Goal: Contribute content: Contribute content

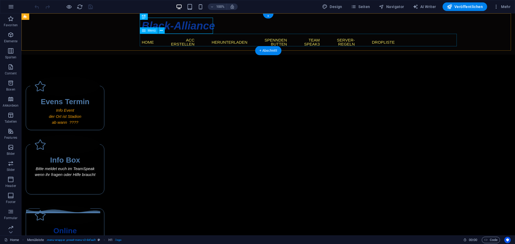
click at [395, 41] on nav "Home Acc Erstellen Herunterladen Spennden Butten Team Speak3 Server-Regeln Drop…" at bounding box center [268, 42] width 253 height 17
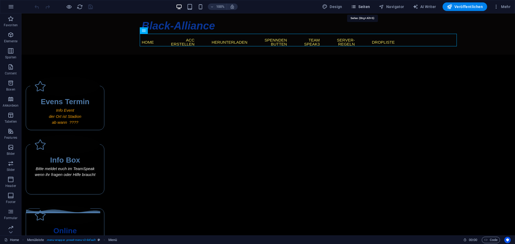
click at [361, 6] on span "Seiten" at bounding box center [360, 6] width 19 height 5
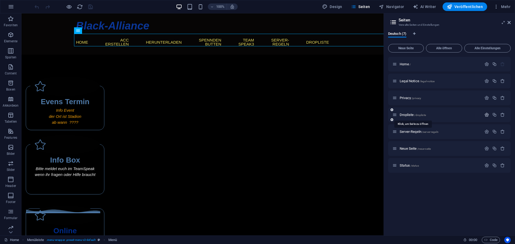
drag, startPoint x: 410, startPoint y: 116, endPoint x: 487, endPoint y: 116, distance: 77.6
click at [487, 116] on icon "button" at bounding box center [487, 115] width 5 height 5
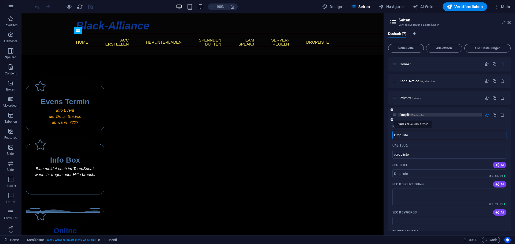
click at [407, 114] on span "Dropliste /dropliste" at bounding box center [413, 115] width 26 height 4
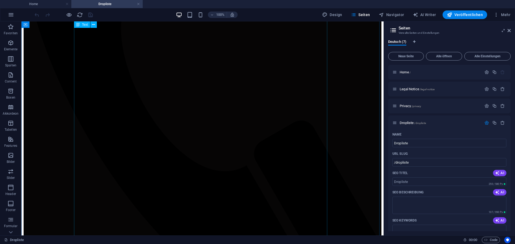
scroll to position [215, 0]
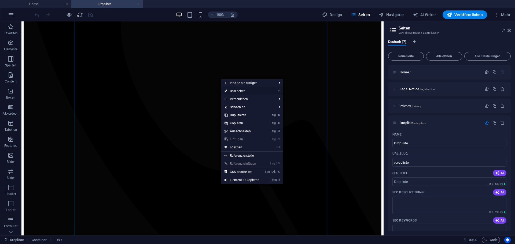
click at [242, 90] on link "⏎ Bearbeiten" at bounding box center [241, 91] width 41 height 8
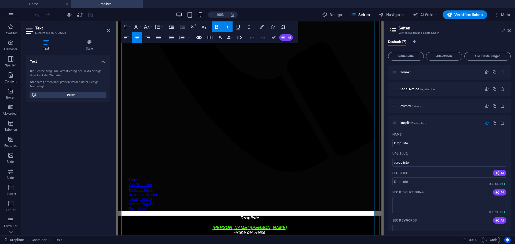
scroll to position [242, 0]
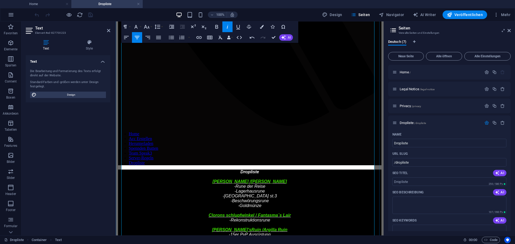
scroll to position [268, 0]
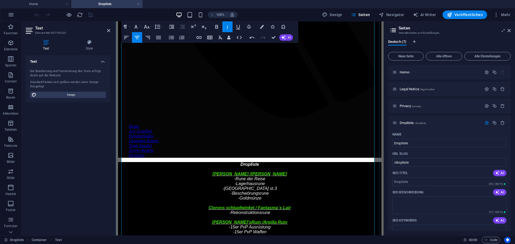
drag, startPoint x: 200, startPoint y: 208, endPoint x: 214, endPoint y: 209, distance: 14.2
copy p "Bosse :"
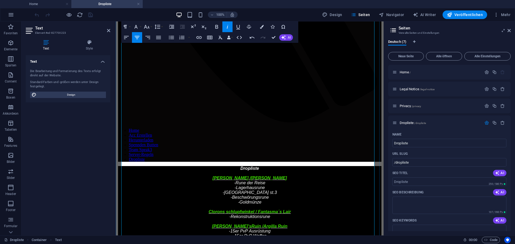
scroll to position [295, 0]
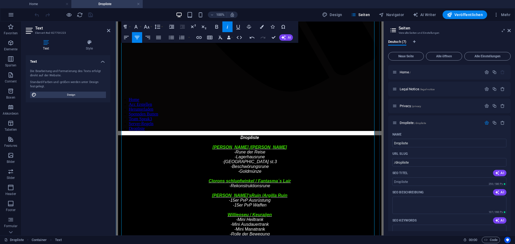
drag, startPoint x: 226, startPoint y: 111, endPoint x: 228, endPoint y: 110, distance: 2.7
drag, startPoint x: 225, startPoint y: 110, endPoint x: 286, endPoint y: 110, distance: 61.5
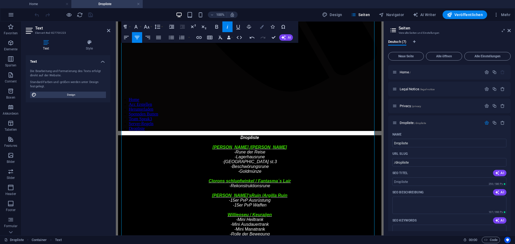
click at [263, 28] on icon "button" at bounding box center [262, 27] width 4 height 4
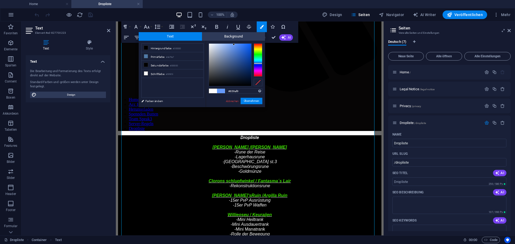
type input "#eef0f4"
click at [210, 45] on div at bounding box center [230, 65] width 42 height 42
click at [251, 99] on button "Übernehmen" at bounding box center [252, 101] width 22 height 6
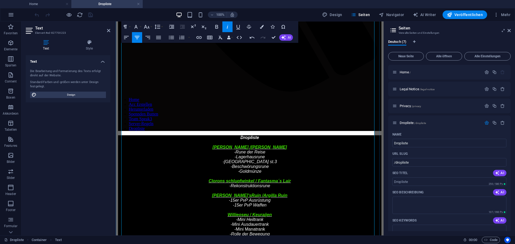
drag, startPoint x: 231, startPoint y: 110, endPoint x: 245, endPoint y: 110, distance: 13.7
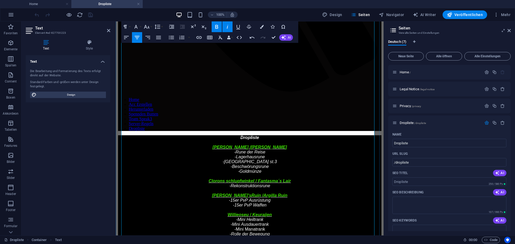
click at [79, 16] on icon "reload" at bounding box center [80, 15] width 6 height 6
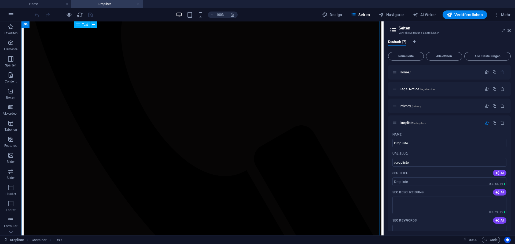
scroll to position [242, 0]
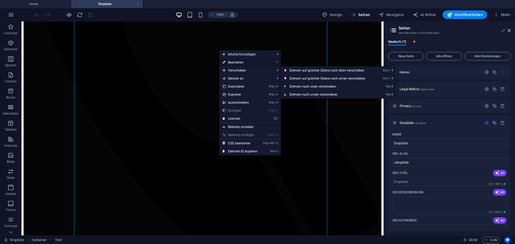
click at [237, 63] on link "⏎ Bearbeiten" at bounding box center [240, 63] width 41 height 8
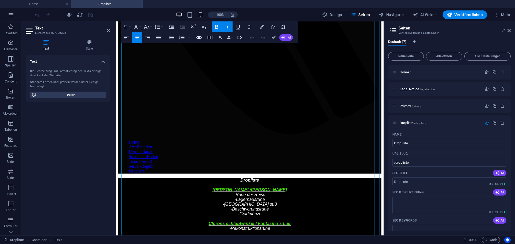
scroll to position [268, 0]
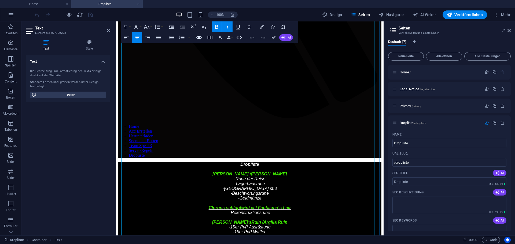
drag, startPoint x: 201, startPoint y: 208, endPoint x: 214, endPoint y: 209, distance: 13.2
copy p "Bosse :"
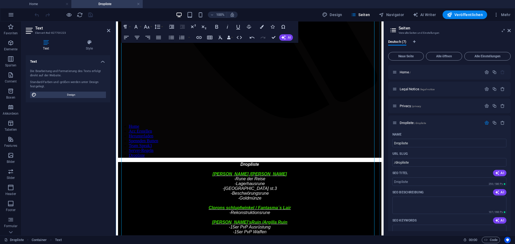
drag, startPoint x: 242, startPoint y: 138, endPoint x: 246, endPoint y: 138, distance: 4.0
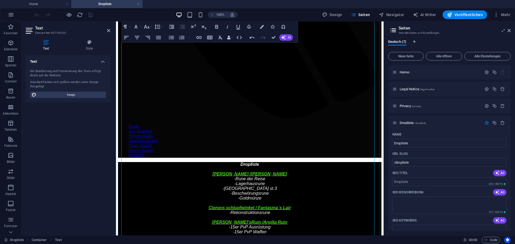
drag, startPoint x: 238, startPoint y: 144, endPoint x: 269, endPoint y: 151, distance: 31.3
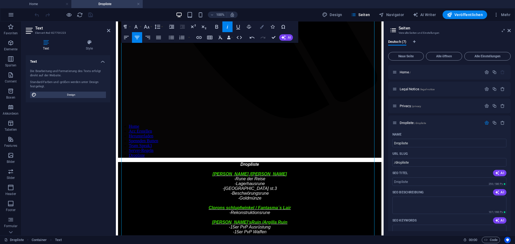
click at [261, 26] on icon "button" at bounding box center [262, 27] width 4 height 4
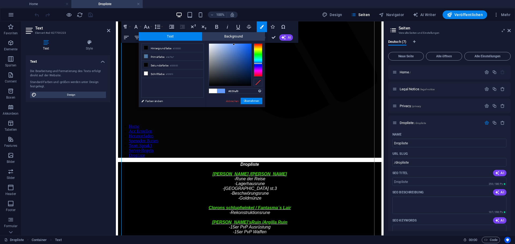
type input "#f2f4f9"
click at [210, 45] on div at bounding box center [230, 65] width 42 height 42
click at [251, 101] on button "Übernehmen" at bounding box center [252, 101] width 22 height 6
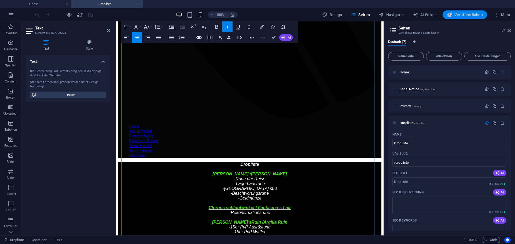
click at [461, 16] on span "Veröffentlichen" at bounding box center [465, 14] width 36 height 5
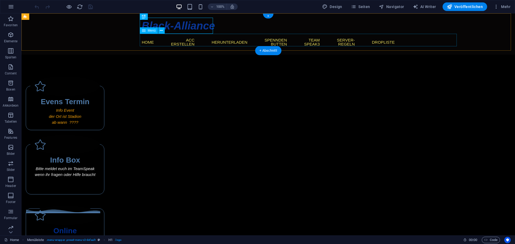
click at [395, 42] on nav "Home Acc Erstellen Herunterladen Spennden Butten Team Speak3 Server-Regeln Drop…" at bounding box center [268, 42] width 253 height 17
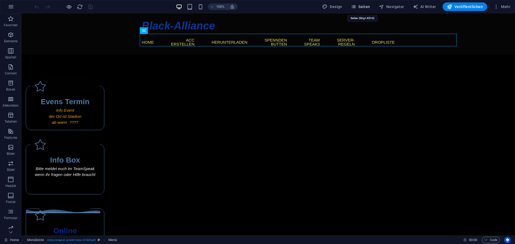
click at [364, 8] on span "Seiten" at bounding box center [360, 6] width 19 height 5
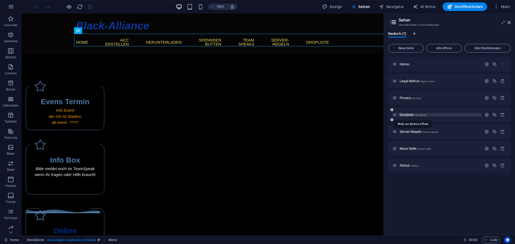
click at [418, 116] on span "/dropliste" at bounding box center [420, 115] width 12 height 3
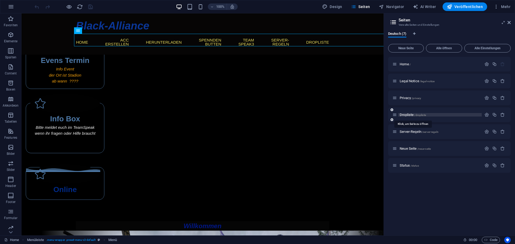
click at [418, 116] on div "Dropliste /dropliste" at bounding box center [449, 115] width 123 height 15
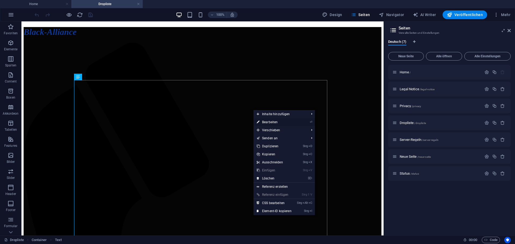
click at [280, 122] on link "⏎ Bearbeiten" at bounding box center [274, 122] width 41 height 8
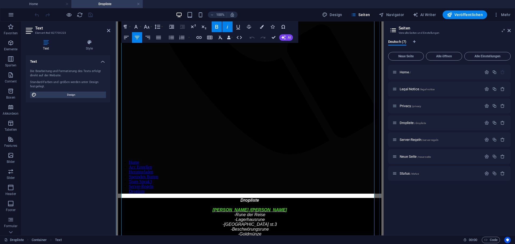
scroll to position [242, 0]
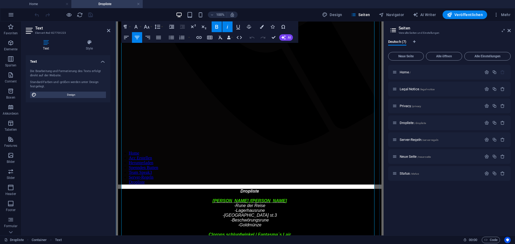
click at [468, 17] on span "Veröffentlichen" at bounding box center [465, 14] width 36 height 5
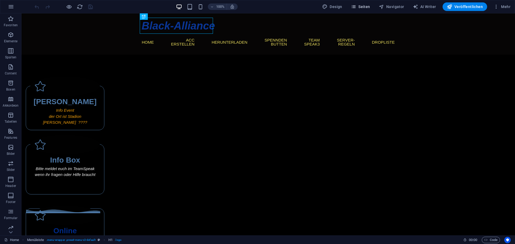
click at [361, 7] on span "Seiten" at bounding box center [360, 6] width 19 height 5
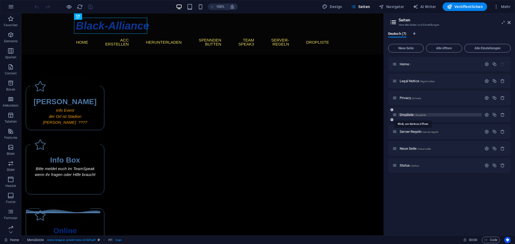
click at [410, 114] on span "Dropliste /dropliste" at bounding box center [413, 115] width 26 height 4
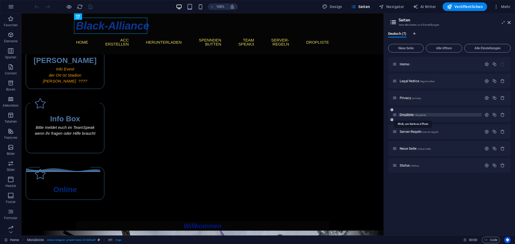
click at [410, 114] on div "Dropliste /dropliste" at bounding box center [449, 115] width 123 height 15
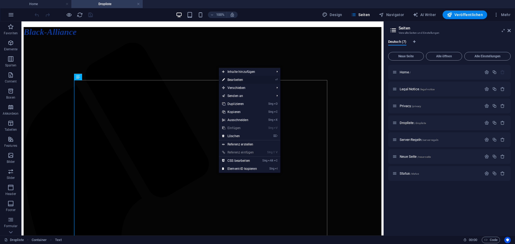
drag, startPoint x: 233, startPoint y: 81, endPoint x: 117, endPoint y: 62, distance: 117.4
click at [233, 81] on link "⏎ Bearbeiten" at bounding box center [239, 80] width 41 height 8
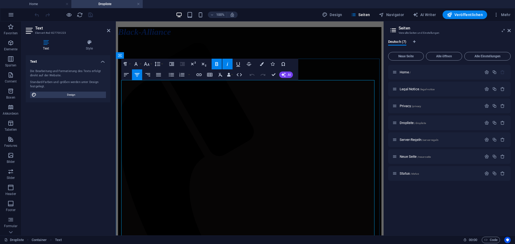
drag, startPoint x: 242, startPoint y: 181, endPoint x: 239, endPoint y: 182, distance: 3.8
drag, startPoint x: 238, startPoint y: 180, endPoint x: 257, endPoint y: 181, distance: 19.6
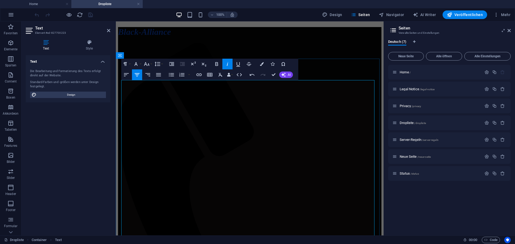
click at [261, 64] on icon "button" at bounding box center [262, 64] width 4 height 4
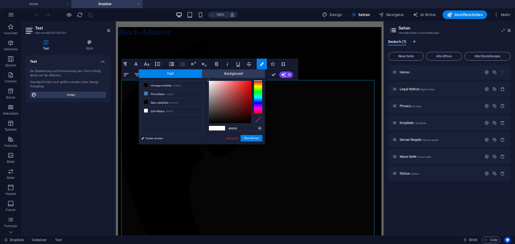
click at [259, 98] on div at bounding box center [258, 97] width 9 height 33
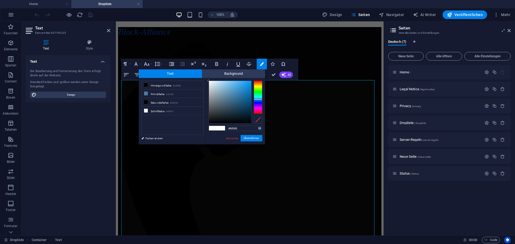
click at [257, 99] on div at bounding box center [258, 97] width 9 height 33
click at [258, 99] on div at bounding box center [258, 99] width 9 height 1
click at [234, 139] on link "Abbrechen" at bounding box center [232, 139] width 14 height 4
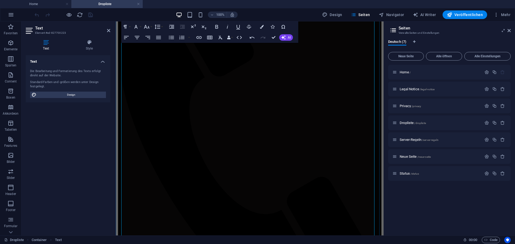
scroll to position [81, 0]
drag, startPoint x: 218, startPoint y: 183, endPoint x: 227, endPoint y: 184, distance: 9.8
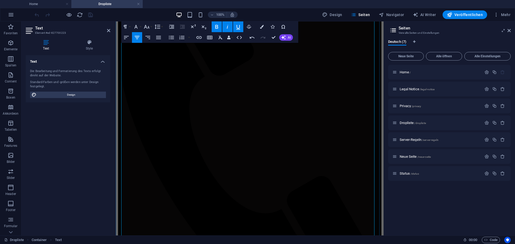
copy span "Boss"
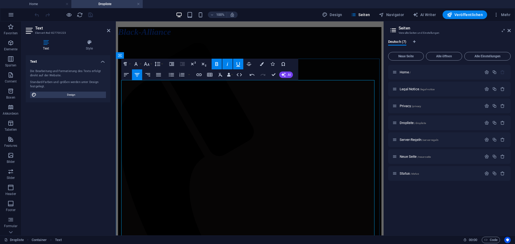
drag, startPoint x: 247, startPoint y: 181, endPoint x: 255, endPoint y: 180, distance: 8.1
click at [249, 74] on icon "button" at bounding box center [252, 75] width 6 height 6
drag, startPoint x: 253, startPoint y: 181, endPoint x: 255, endPoint y: 182, distance: 2.8
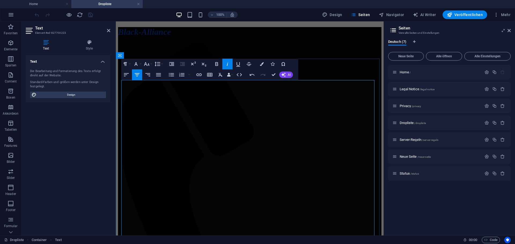
click at [464, 15] on span "Veröffentlichen" at bounding box center [465, 14] width 36 height 5
